Goal: Task Accomplishment & Management: Manage account settings

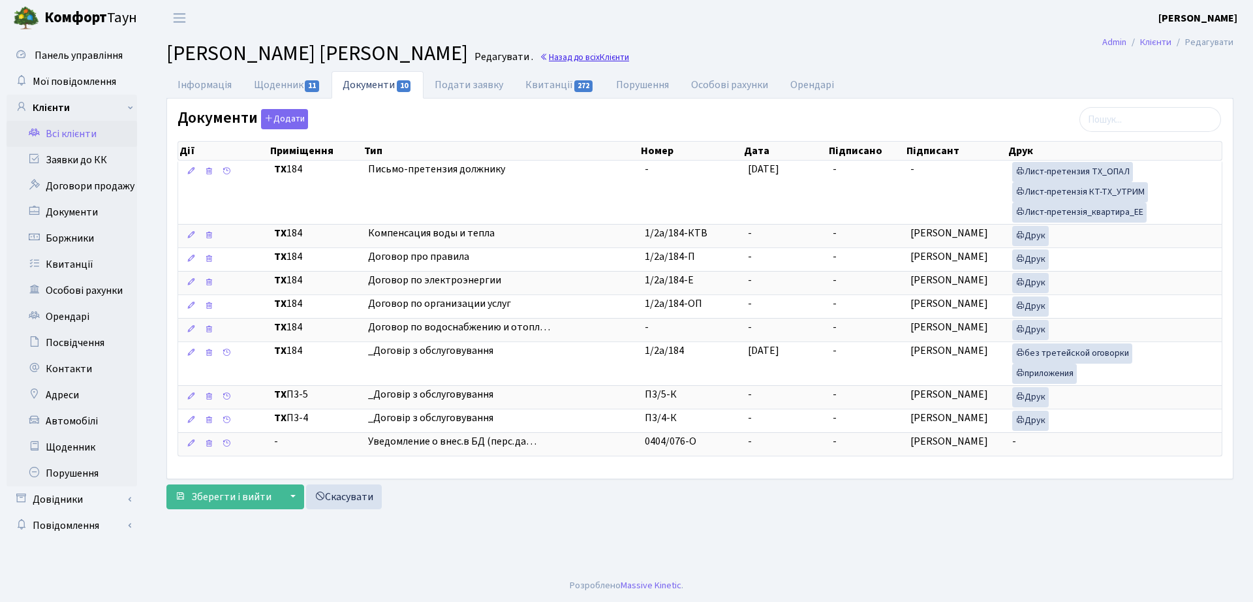
click at [629, 61] on link "Назад до всіх Клієнти" at bounding box center [584, 57] width 89 height 12
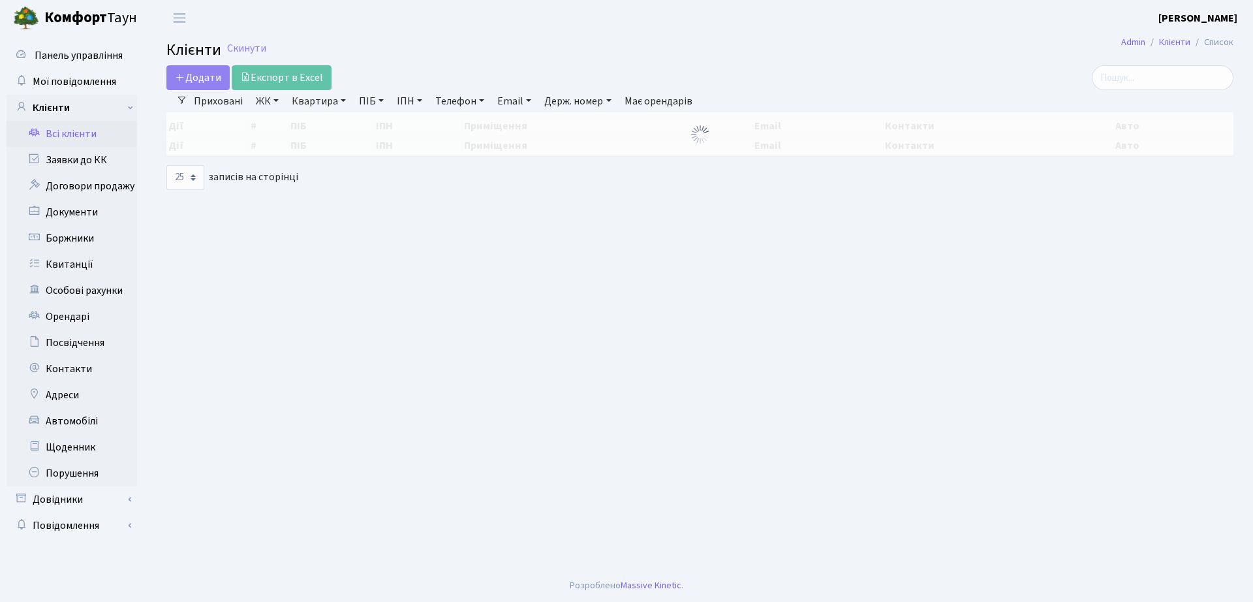
select select "25"
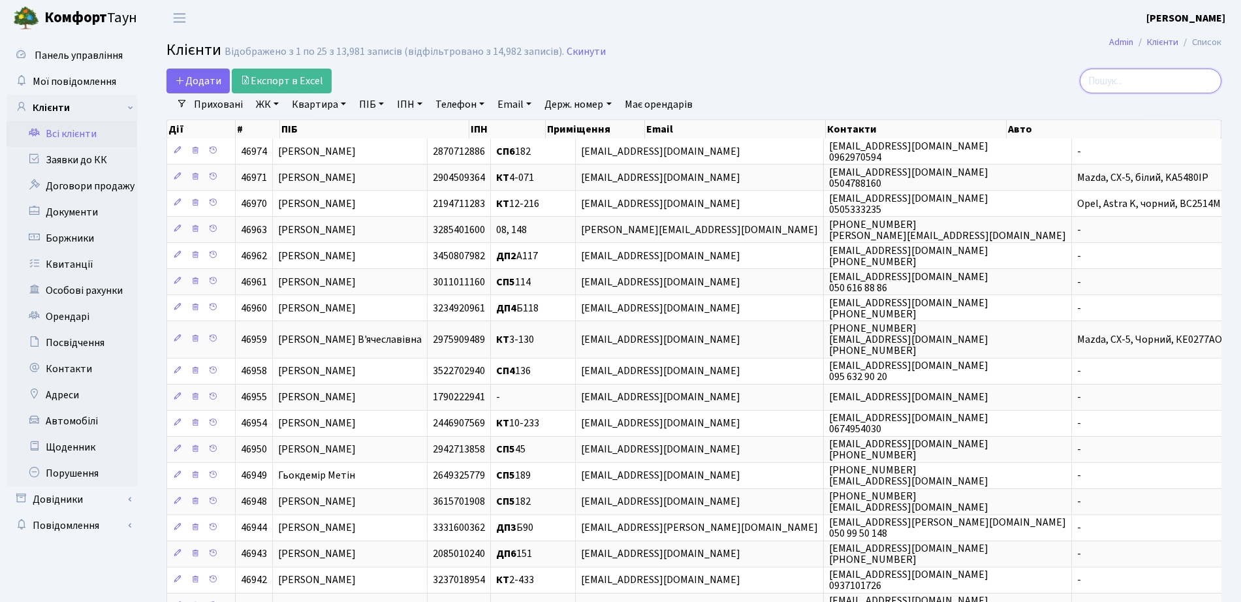
click at [1155, 85] on input "search" at bounding box center [1151, 81] width 142 height 25
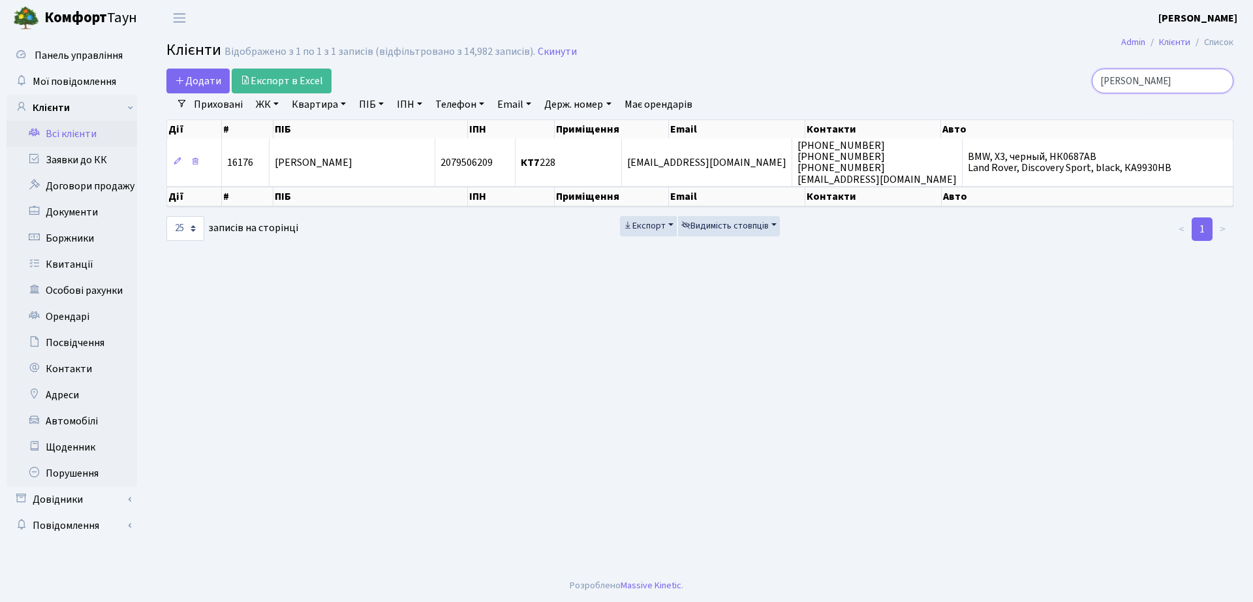
type input "троцюк"
click at [332, 193] on th "ПІБ" at bounding box center [371, 197] width 195 height 20
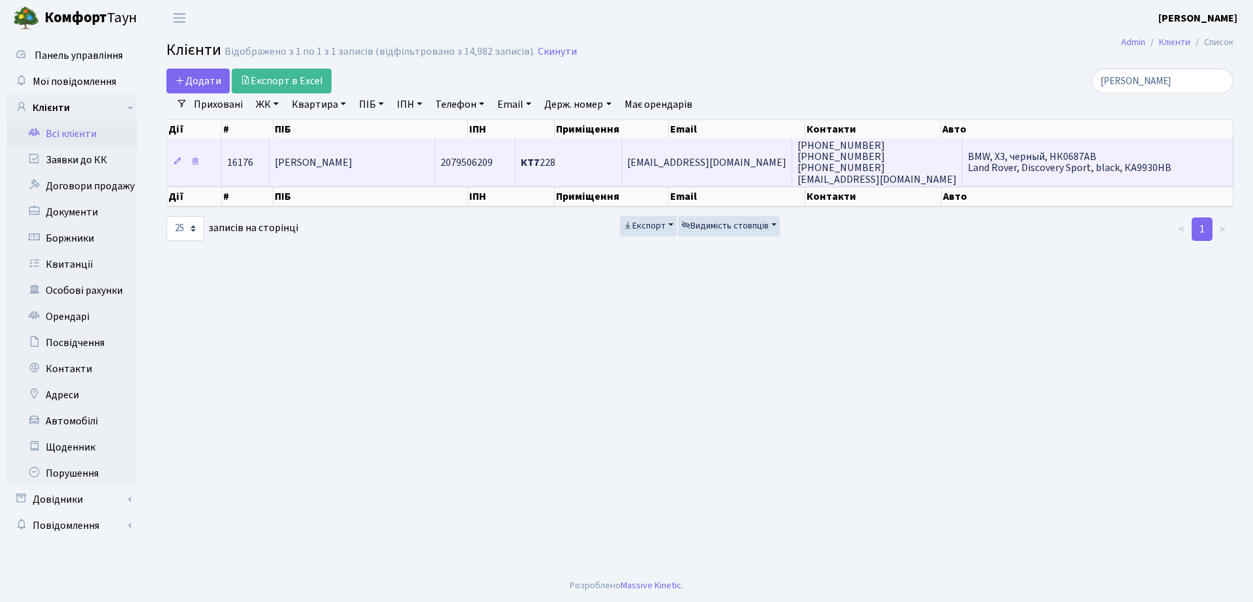
click at [332, 175] on td "[PERSON_NAME]" at bounding box center [353, 161] width 166 height 47
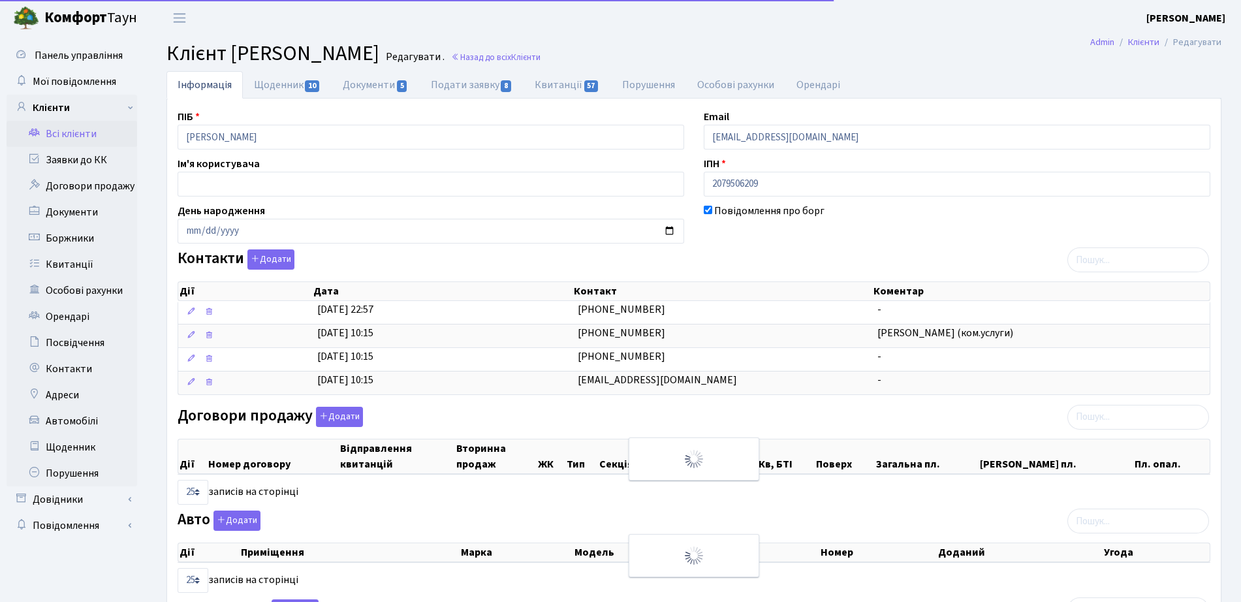
click at [349, 85] on link "Документи 5" at bounding box center [375, 84] width 87 height 27
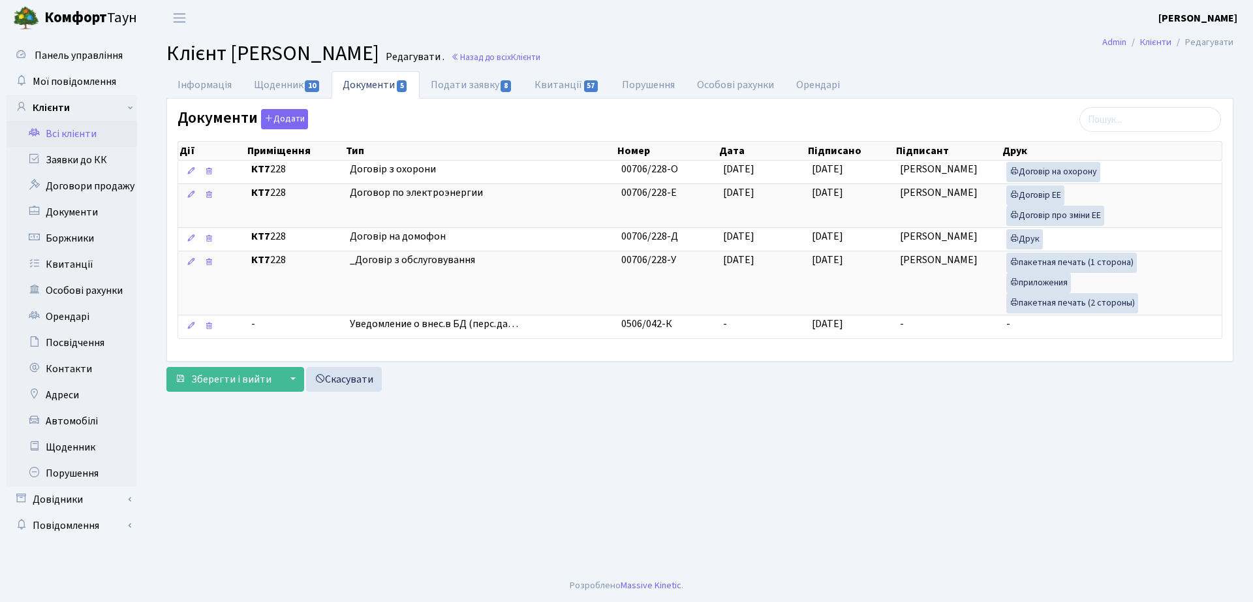
click at [655, 49] on h2 "Клієнт Троцюк Катерина Георгіївна Редагувати . Назад до всіх Клієнти" at bounding box center [699, 53] width 1067 height 25
click at [541, 53] on span "Клієнти" at bounding box center [525, 57] width 29 height 12
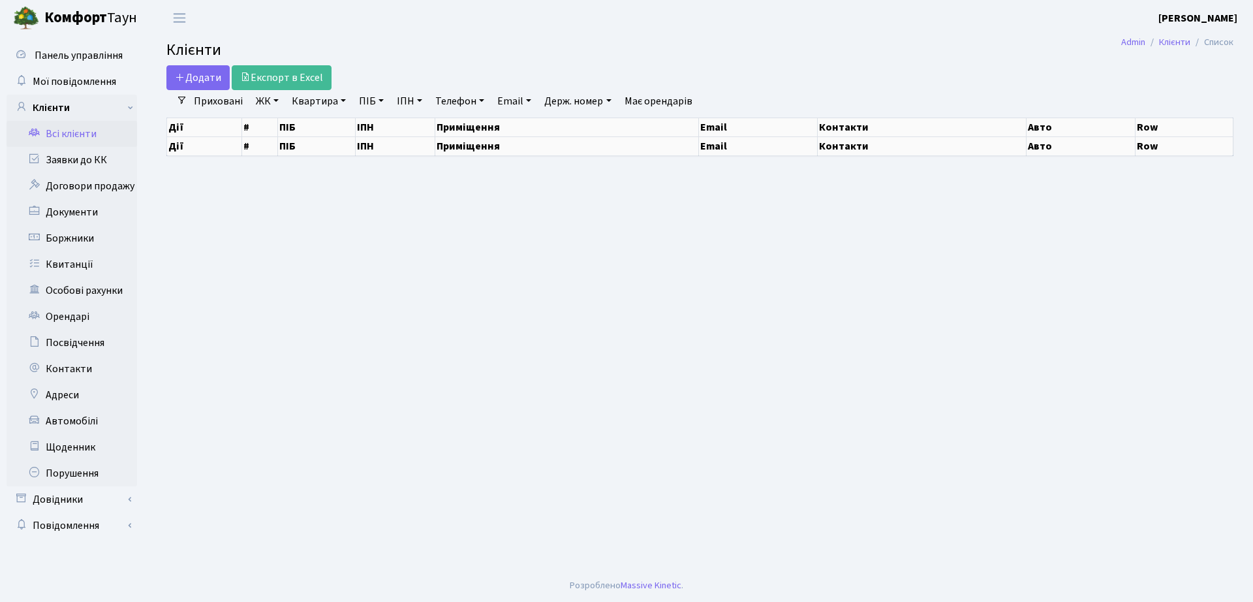
select select "25"
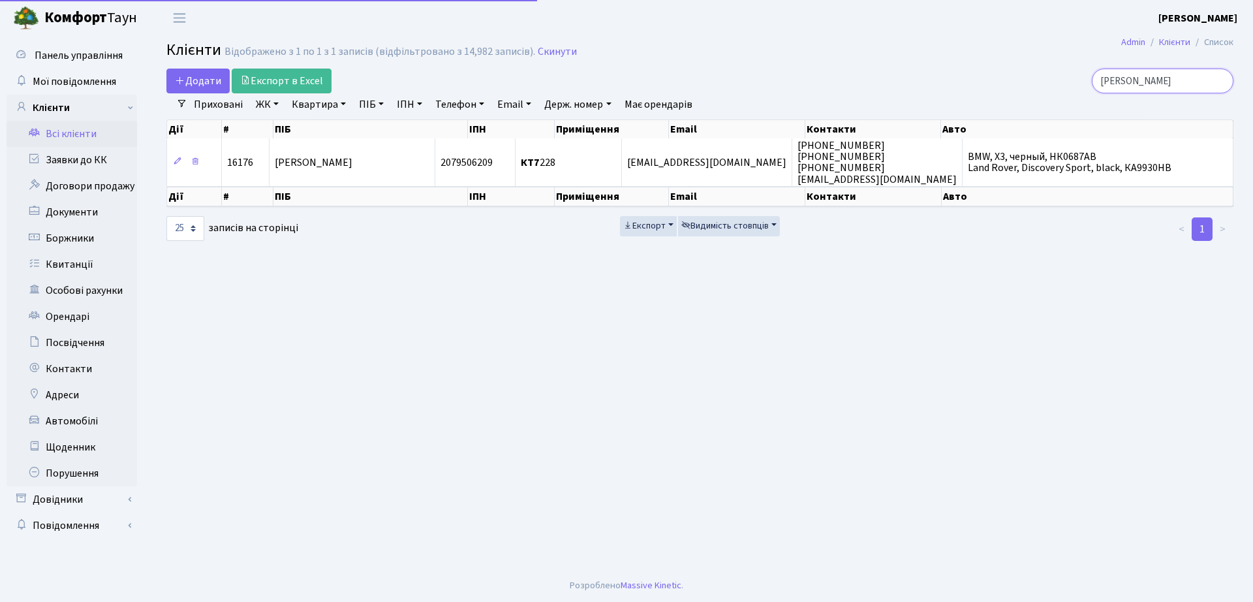
drag, startPoint x: 1152, startPoint y: 72, endPoint x: 995, endPoint y: 71, distance: 157.3
click at [995, 71] on div "[PERSON_NAME]" at bounding box center [1062, 81] width 343 height 25
type input "2-395"
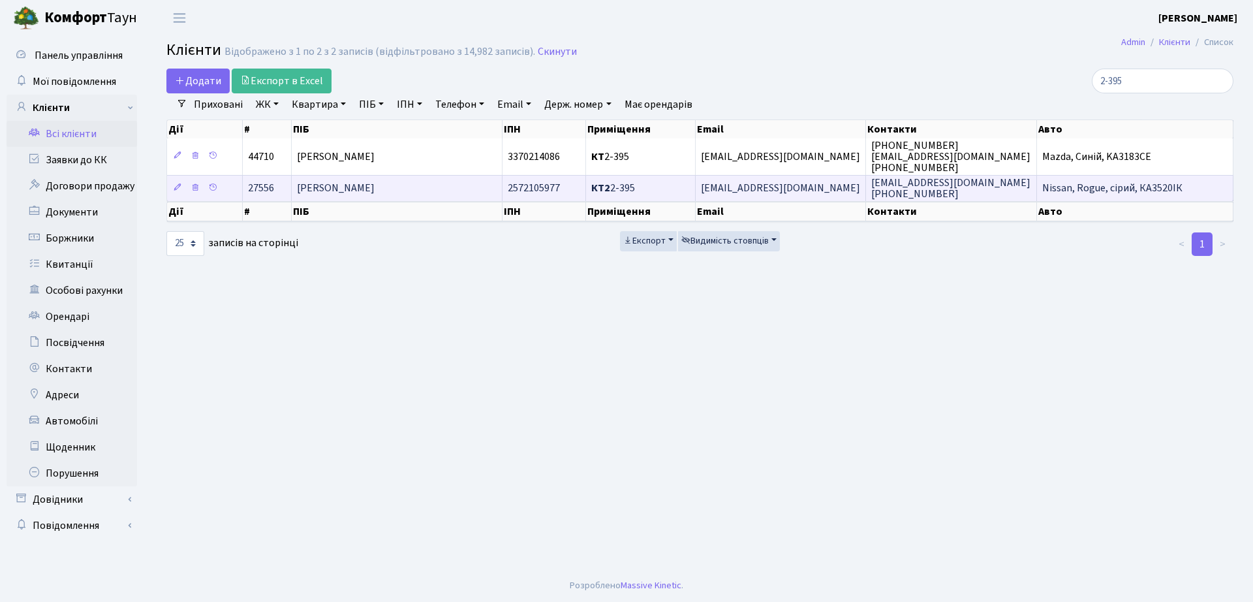
click at [570, 180] on td "2572105977" at bounding box center [545, 188] width 84 height 26
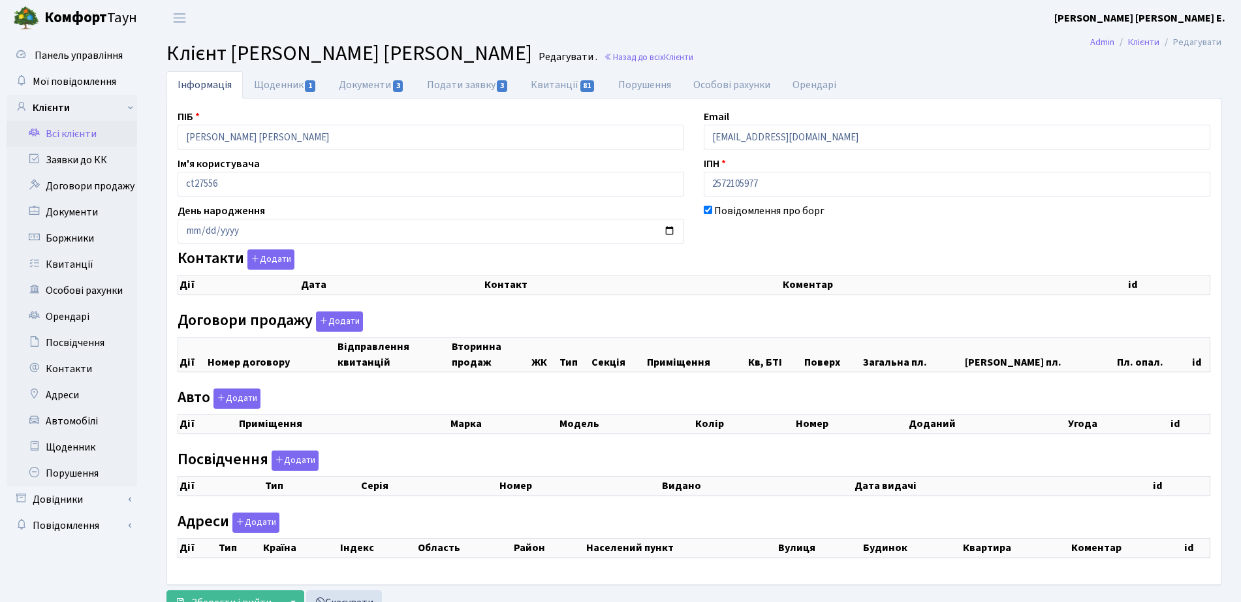
select select "25"
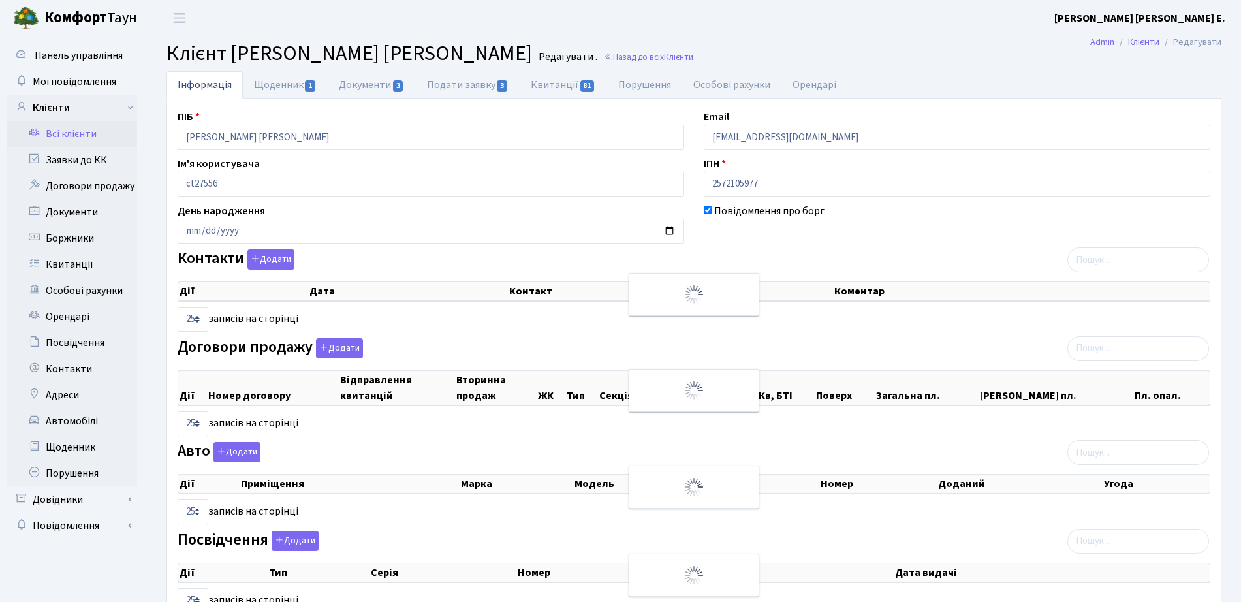
checkbox input "true"
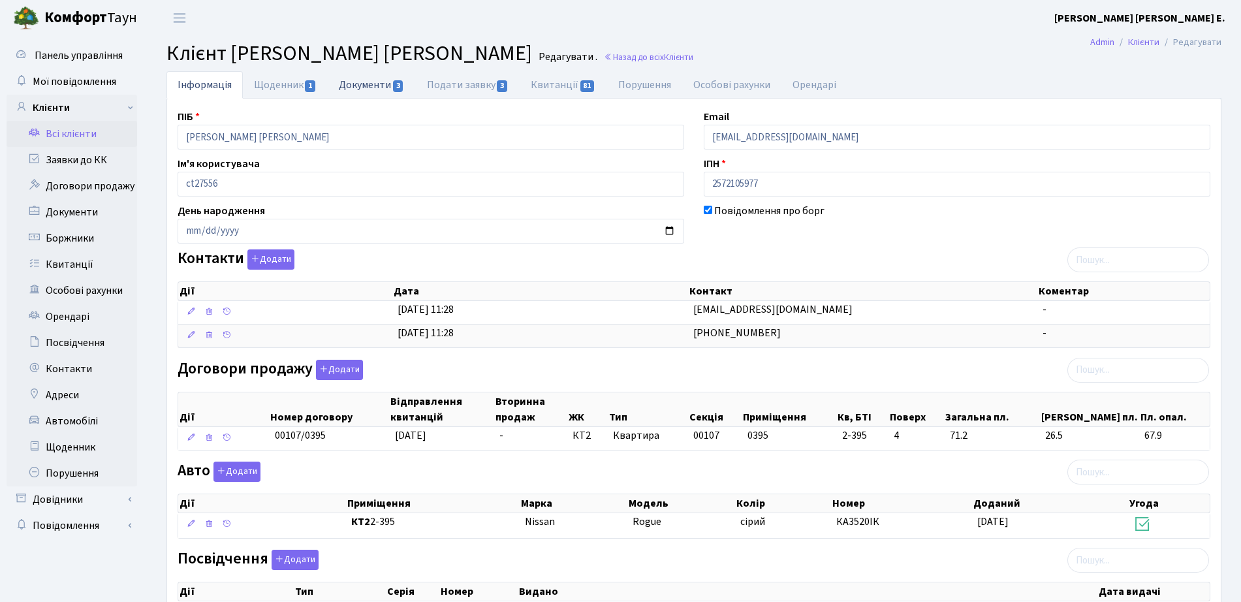
click at [344, 87] on link "Документи 3" at bounding box center [371, 84] width 87 height 27
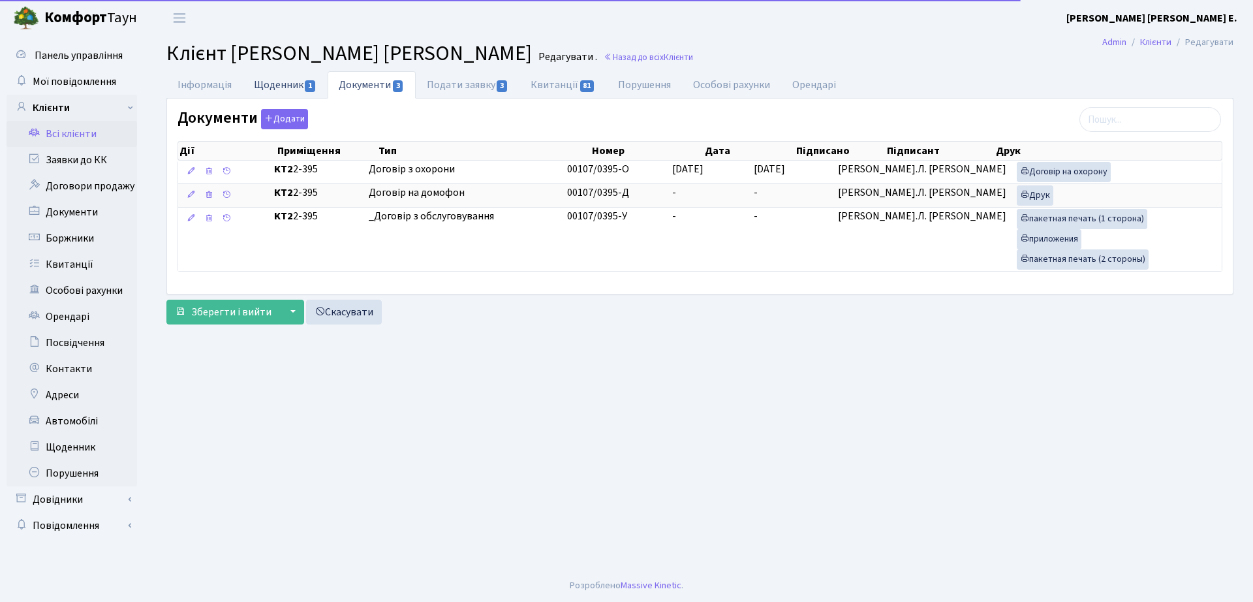
click at [277, 88] on link "Щоденник 1" at bounding box center [285, 84] width 85 height 27
select select "25"
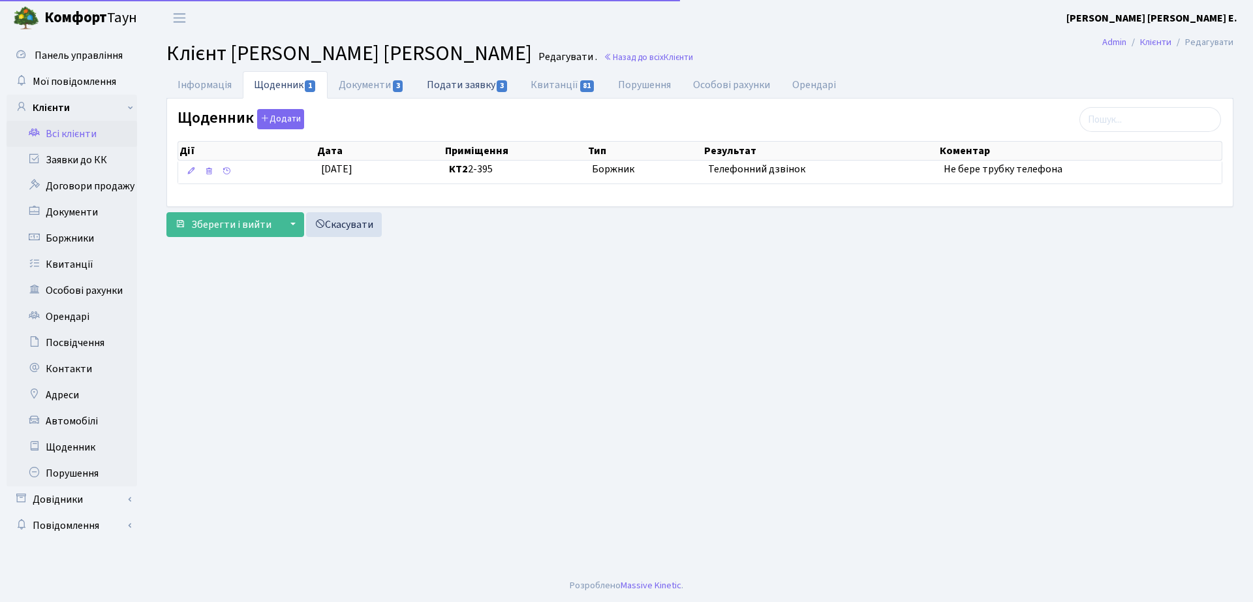
click at [482, 80] on link "Подати заявку 3" at bounding box center [468, 84] width 104 height 27
select select "25"
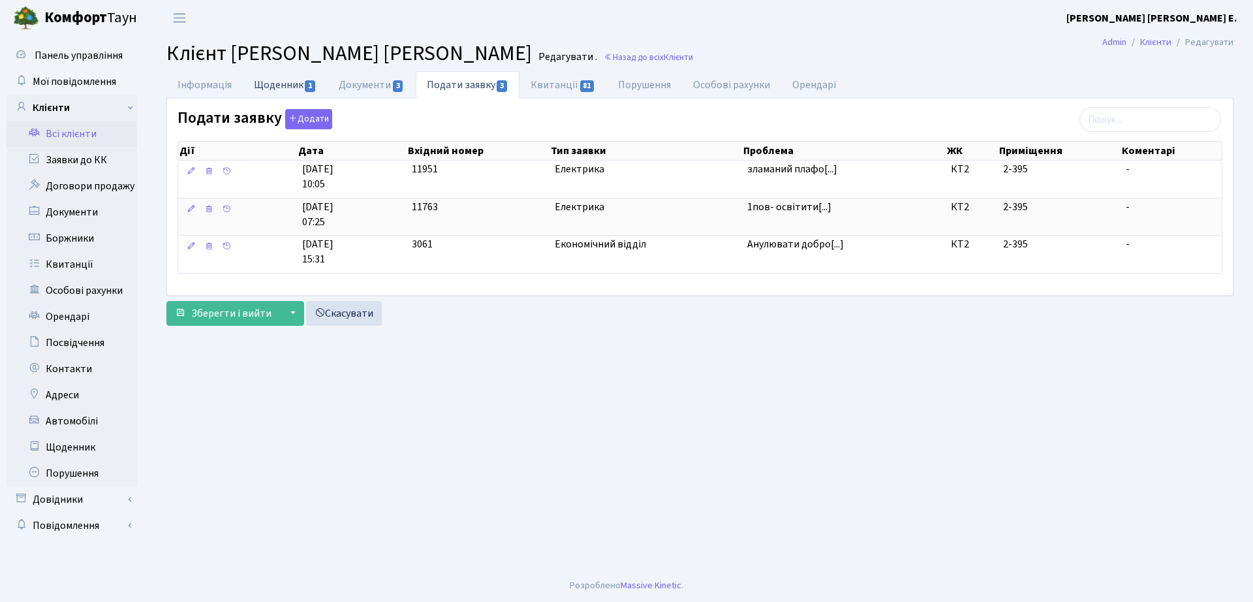
click at [257, 95] on link "Щоденник 1" at bounding box center [285, 84] width 85 height 27
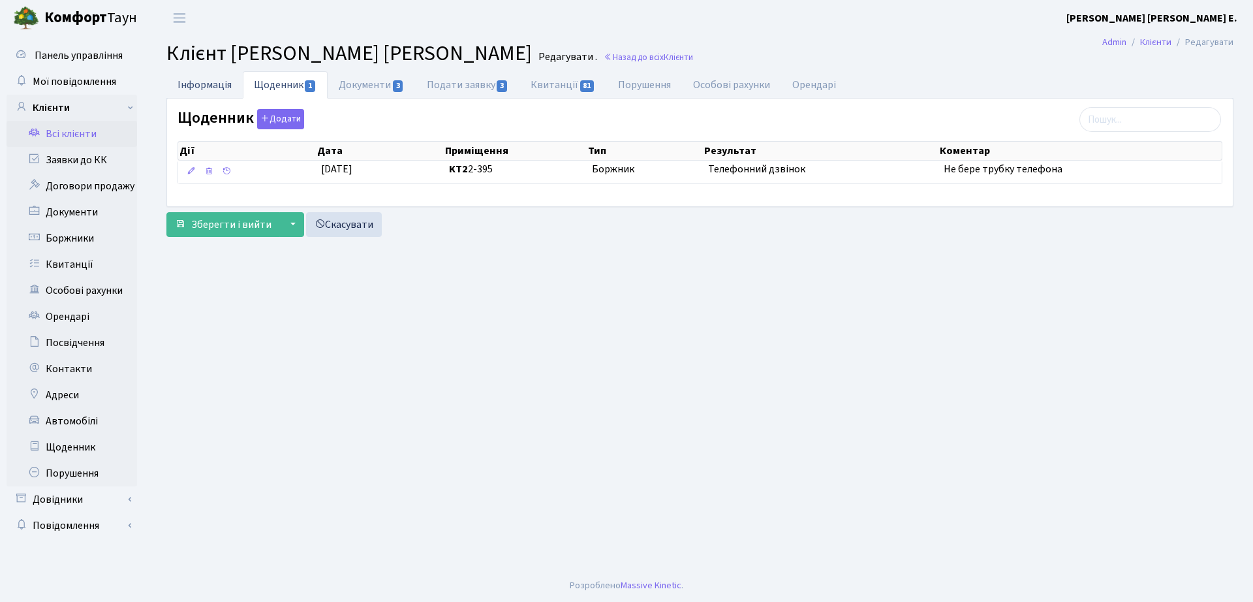
click at [215, 93] on link "Інформація" at bounding box center [204, 84] width 76 height 27
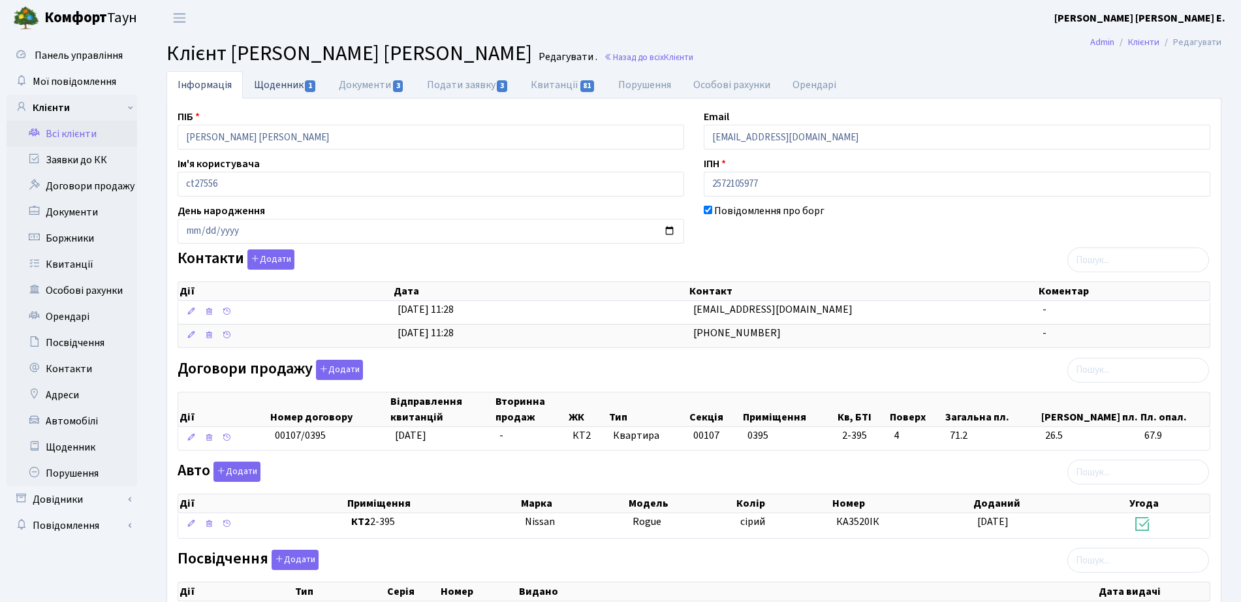
click at [302, 85] on link "Щоденник 1" at bounding box center [285, 84] width 85 height 27
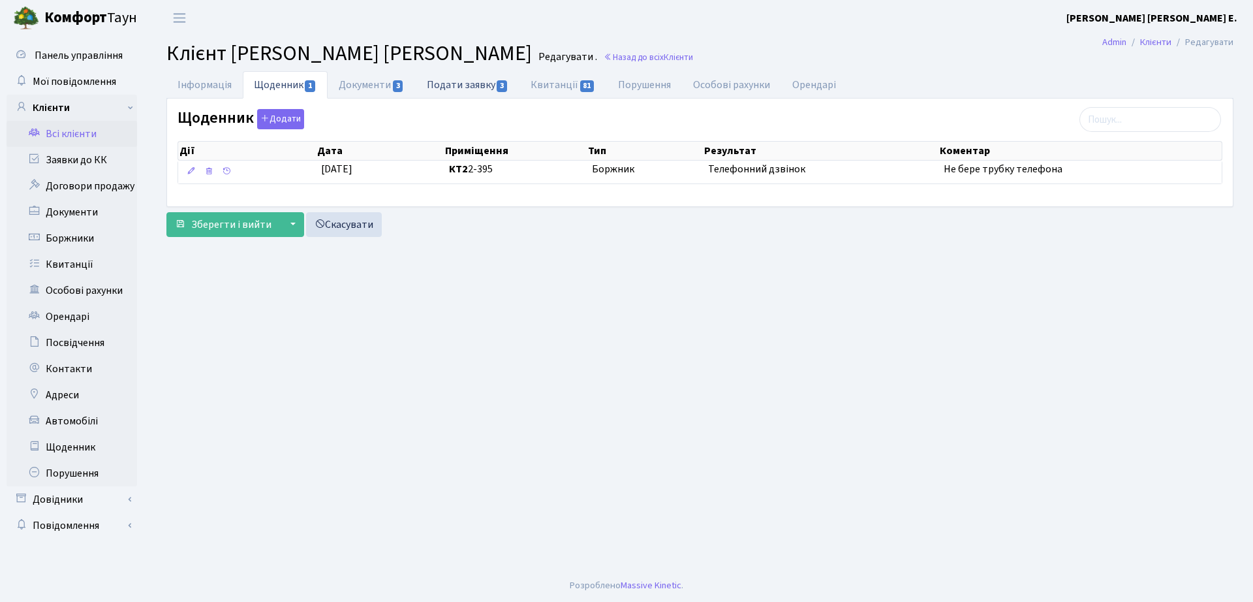
click at [472, 79] on link "Подати заявку 3" at bounding box center [468, 84] width 104 height 27
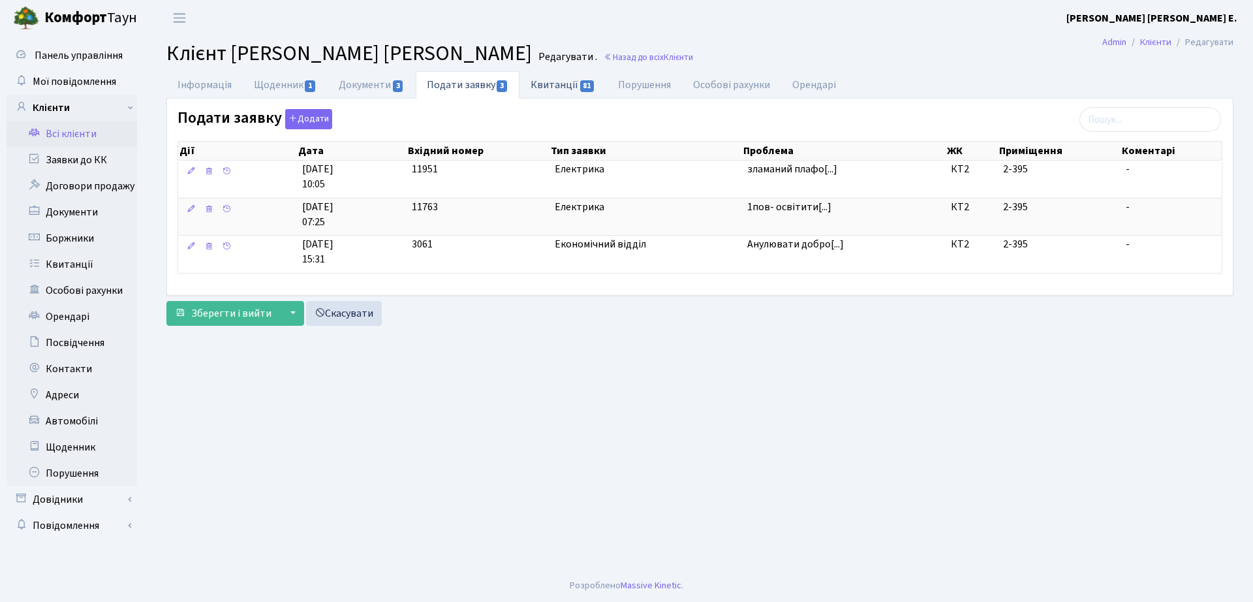
click at [594, 87] on span "81" at bounding box center [587, 86] width 14 height 12
select select "25"
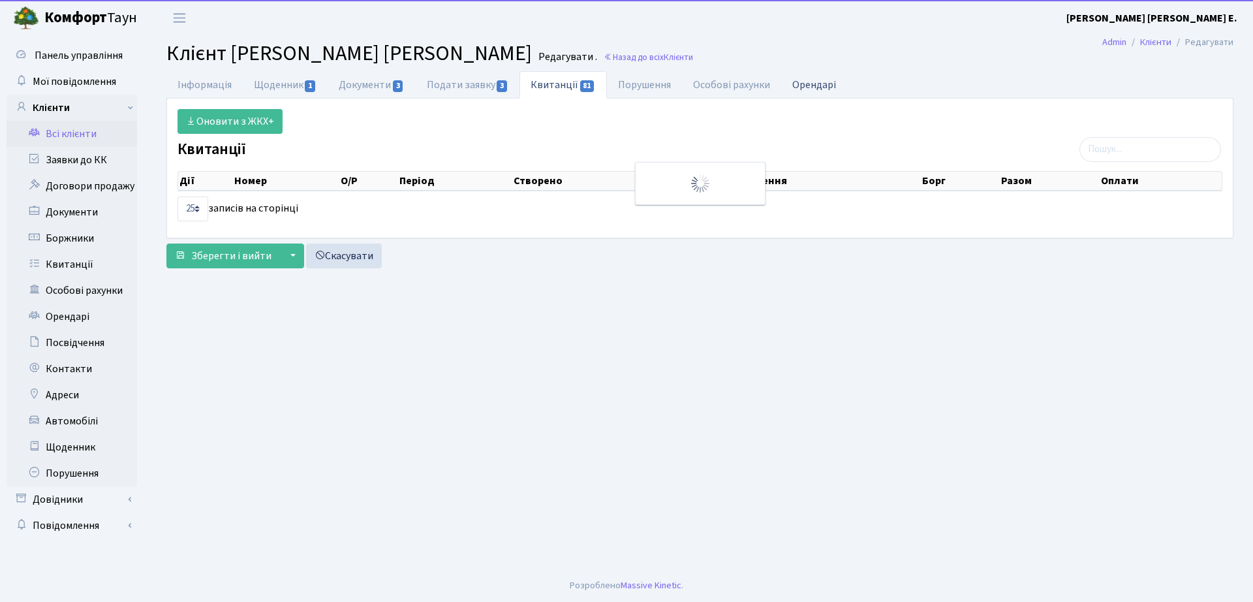
click at [822, 84] on link "Орендарі" at bounding box center [814, 84] width 66 height 27
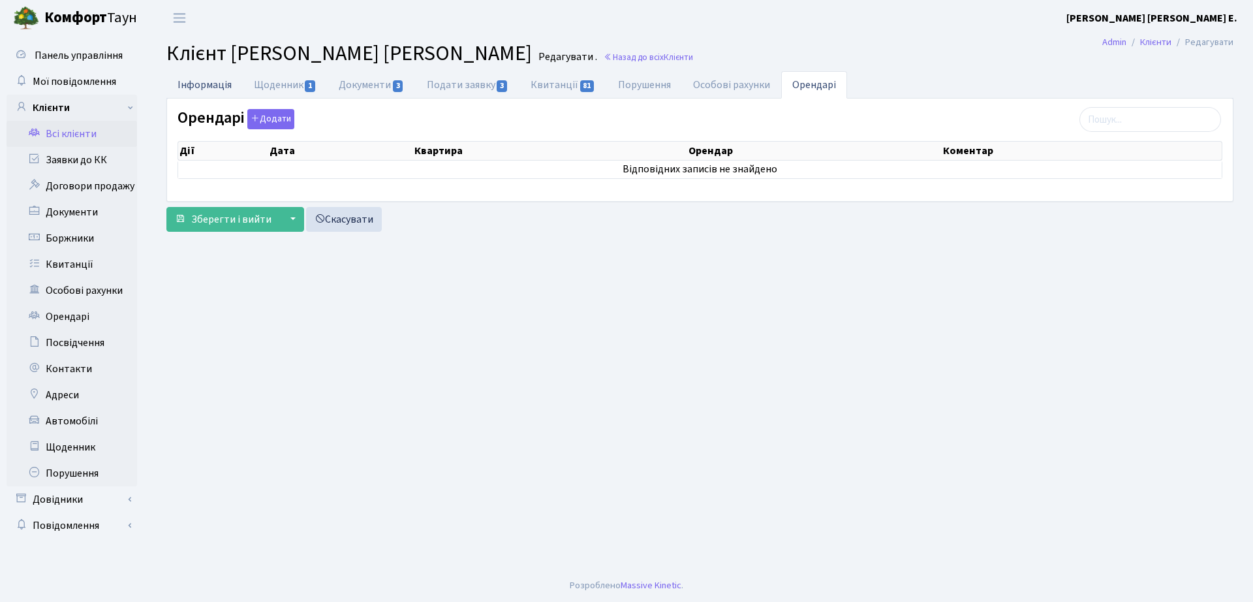
click at [200, 76] on link "Інформація" at bounding box center [204, 84] width 76 height 27
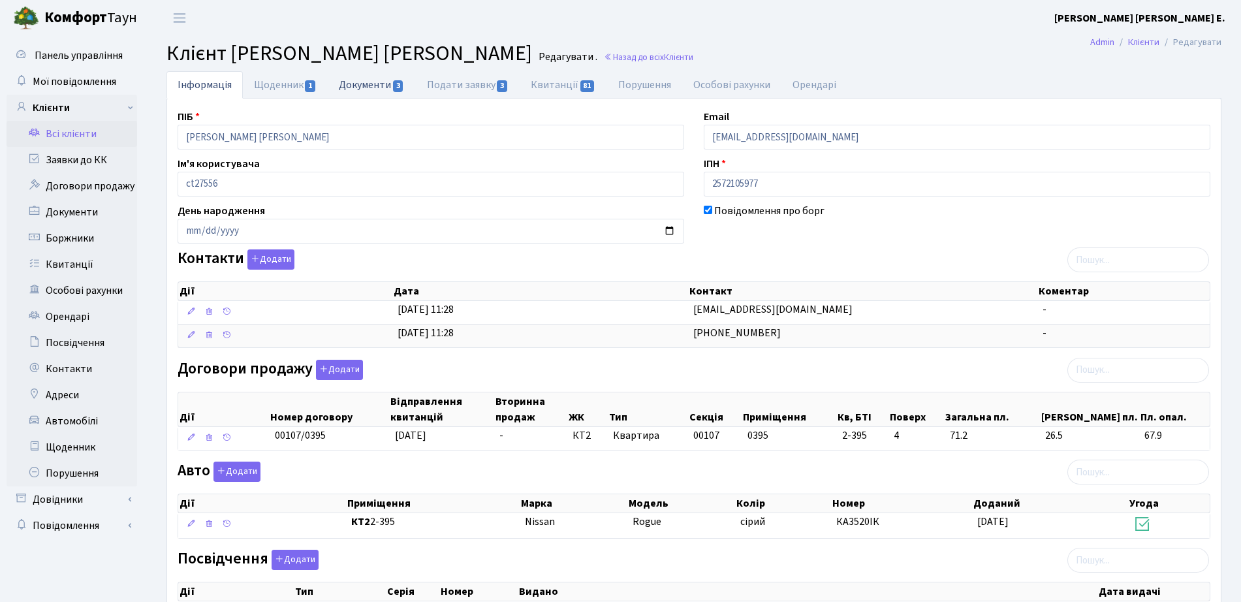
click at [344, 79] on link "Документи 3" at bounding box center [371, 84] width 87 height 27
